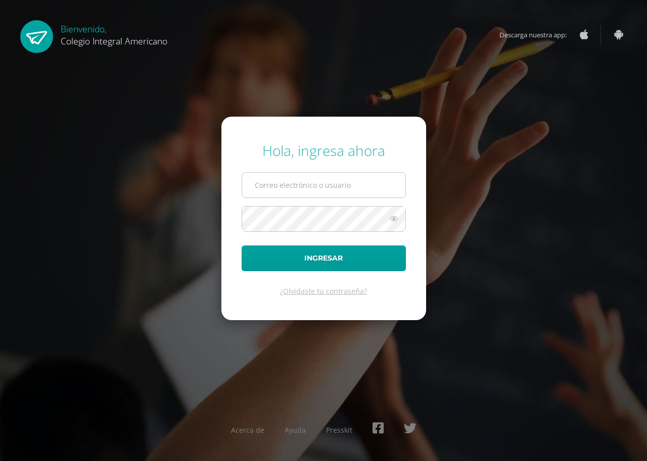
click at [307, 181] on input "text" at bounding box center [323, 185] width 163 height 25
type input "[EMAIL_ADDRESS][DOMAIN_NAME]"
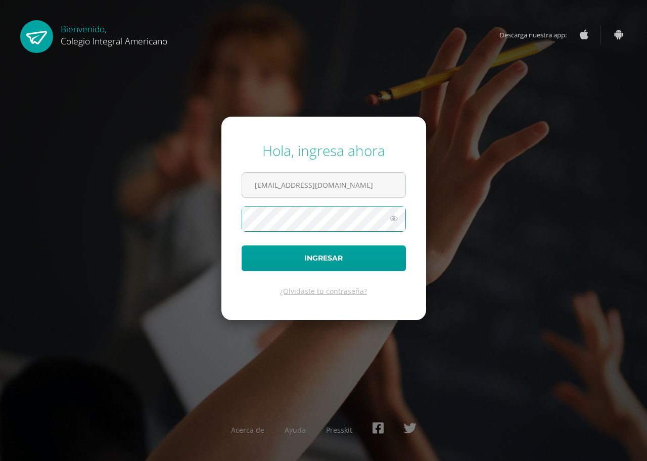
click at [242, 246] on button "Ingresar" at bounding box center [324, 259] width 164 height 26
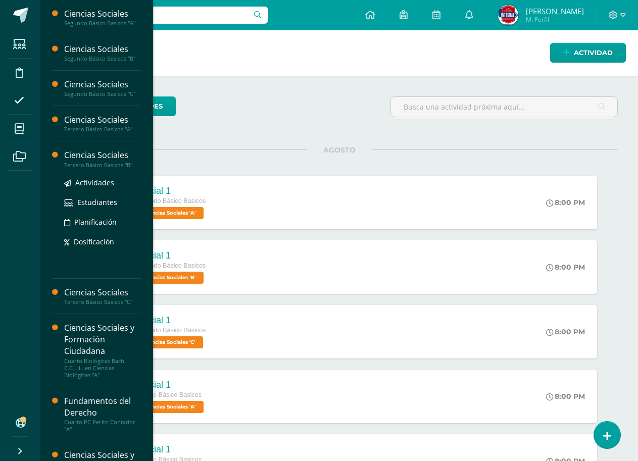
click at [82, 158] on div "Ciencias Sociales" at bounding box center [102, 156] width 77 height 12
